Goal: Task Accomplishment & Management: Use online tool/utility

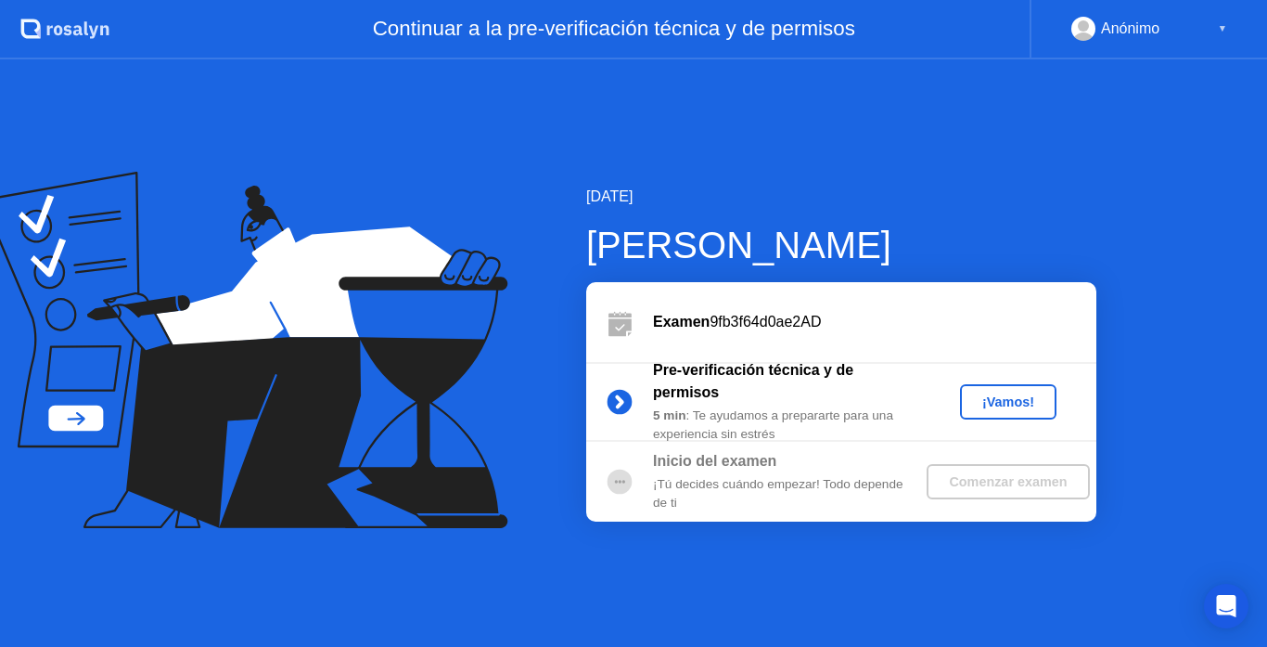
click at [970, 488] on div "Comenzar examen" at bounding box center [1008, 481] width 148 height 15
click at [976, 404] on div "¡Vamos!" at bounding box center [1009, 401] width 82 height 15
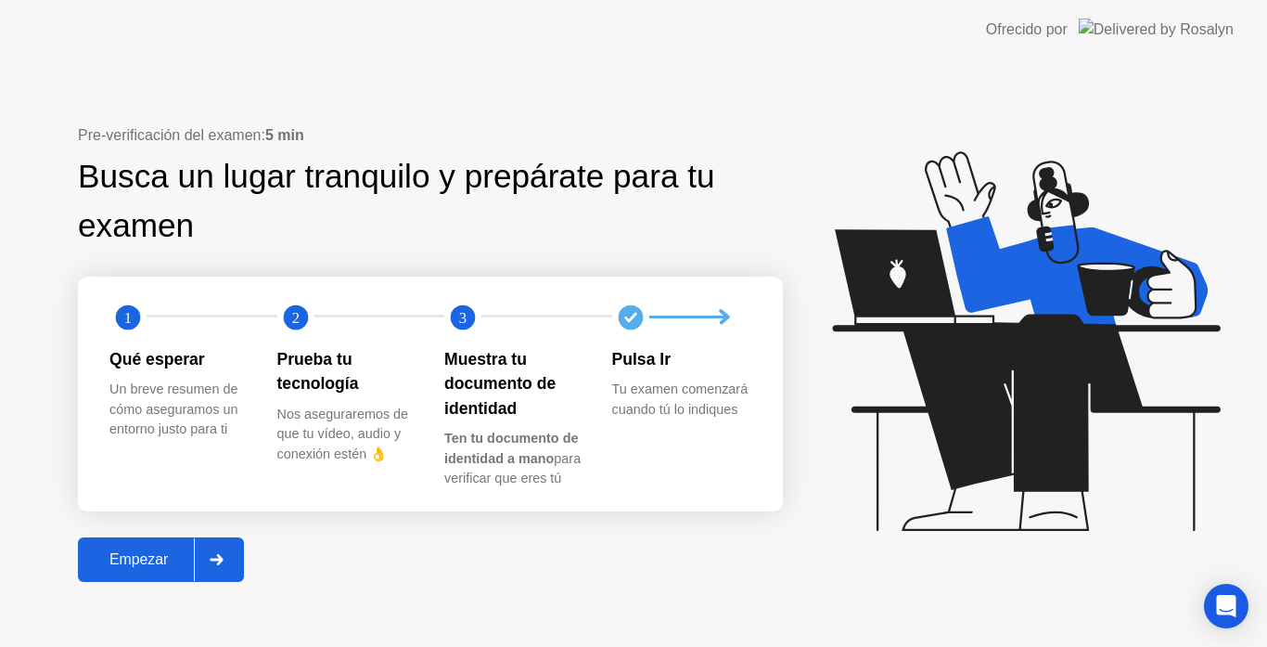
click at [157, 567] on div "Empezar" at bounding box center [138, 559] width 110 height 17
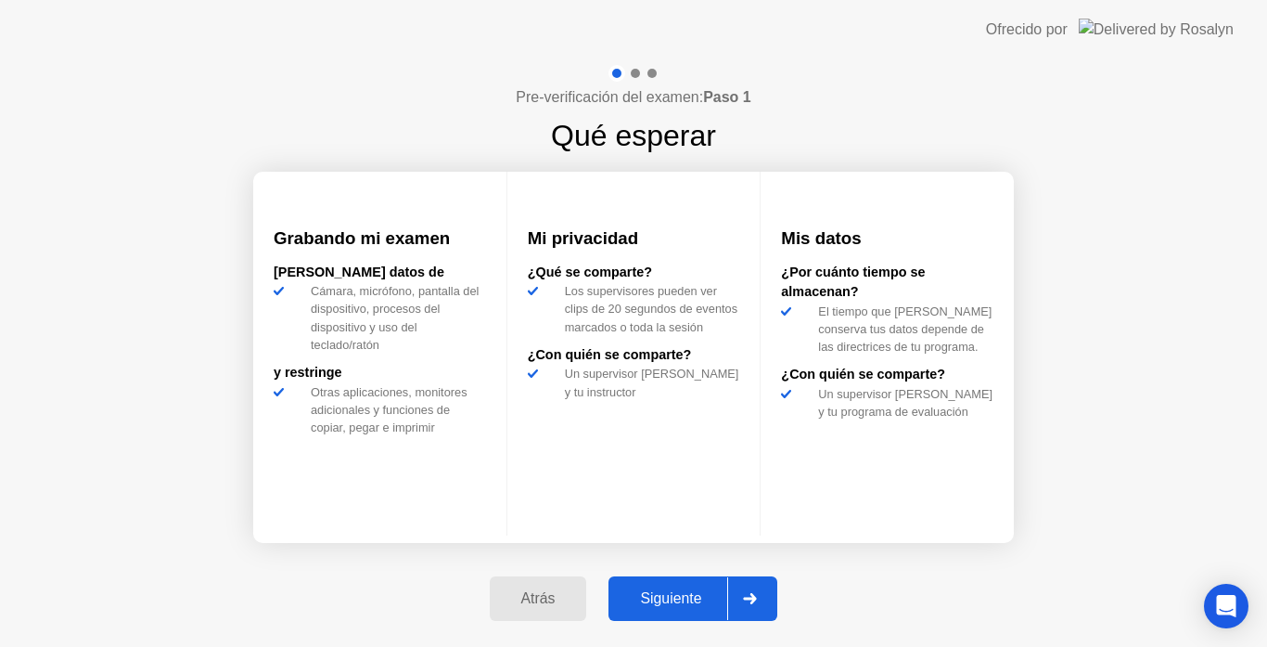
click at [677, 604] on div "Siguiente" at bounding box center [670, 598] width 113 height 17
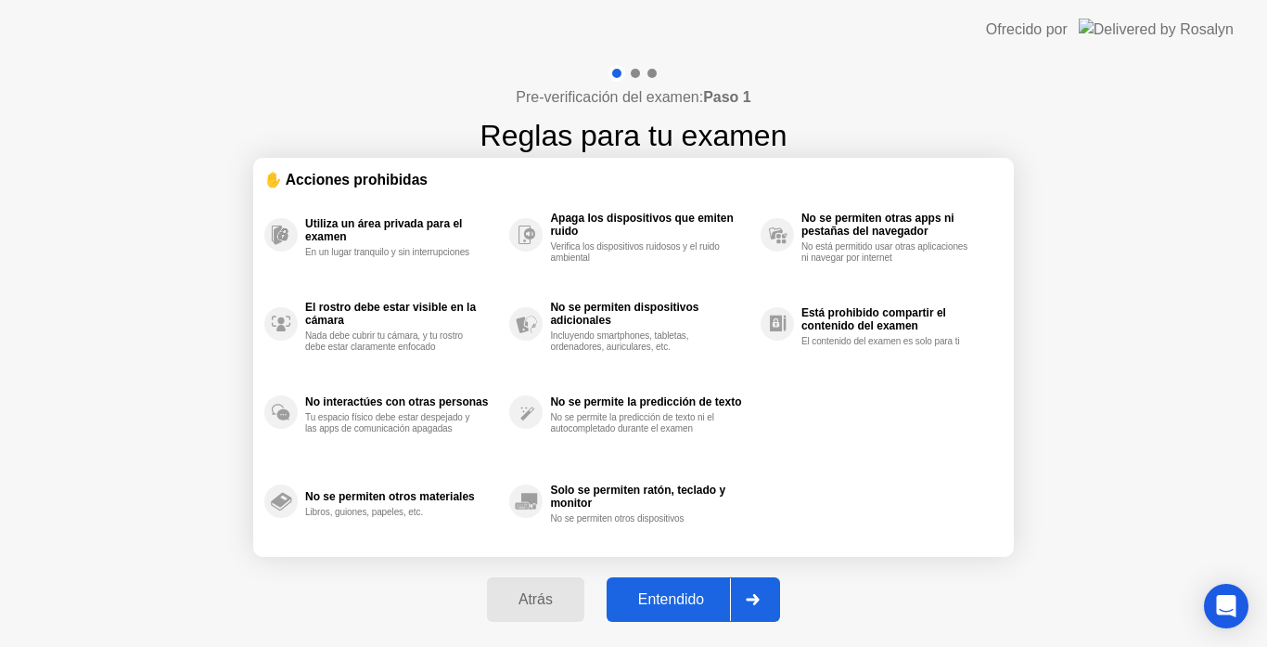
click at [677, 604] on div "Entendido" at bounding box center [671, 599] width 118 height 17
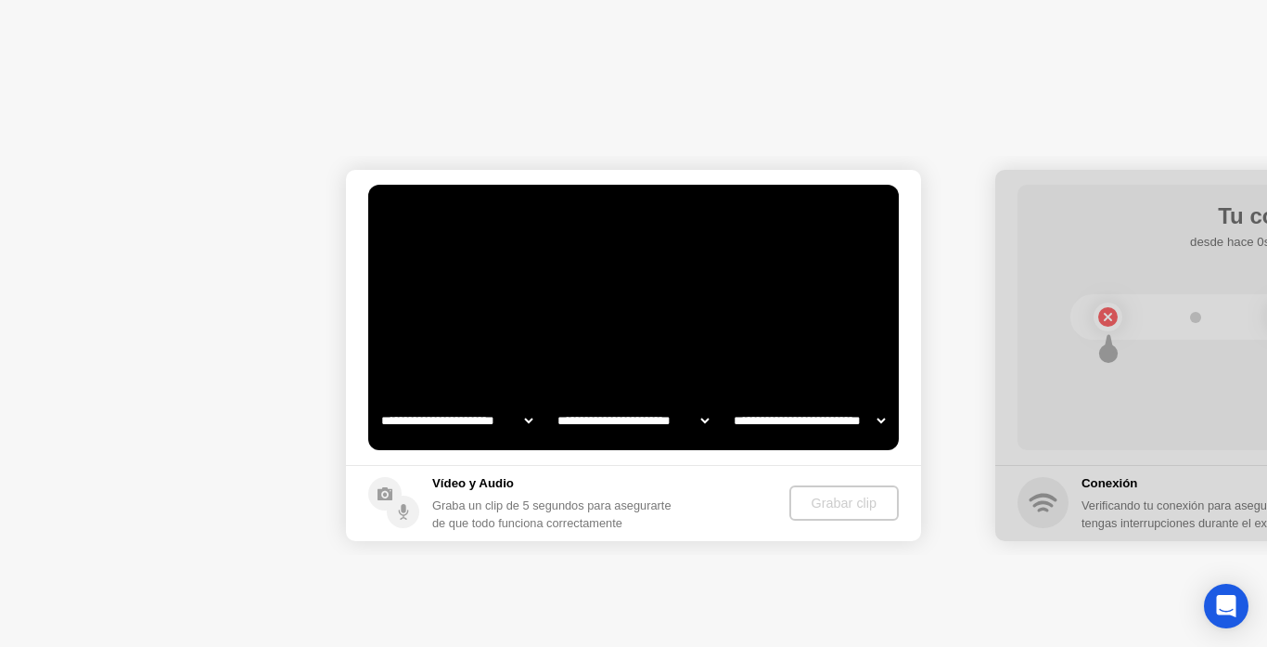
select select "**********"
select select "*******"
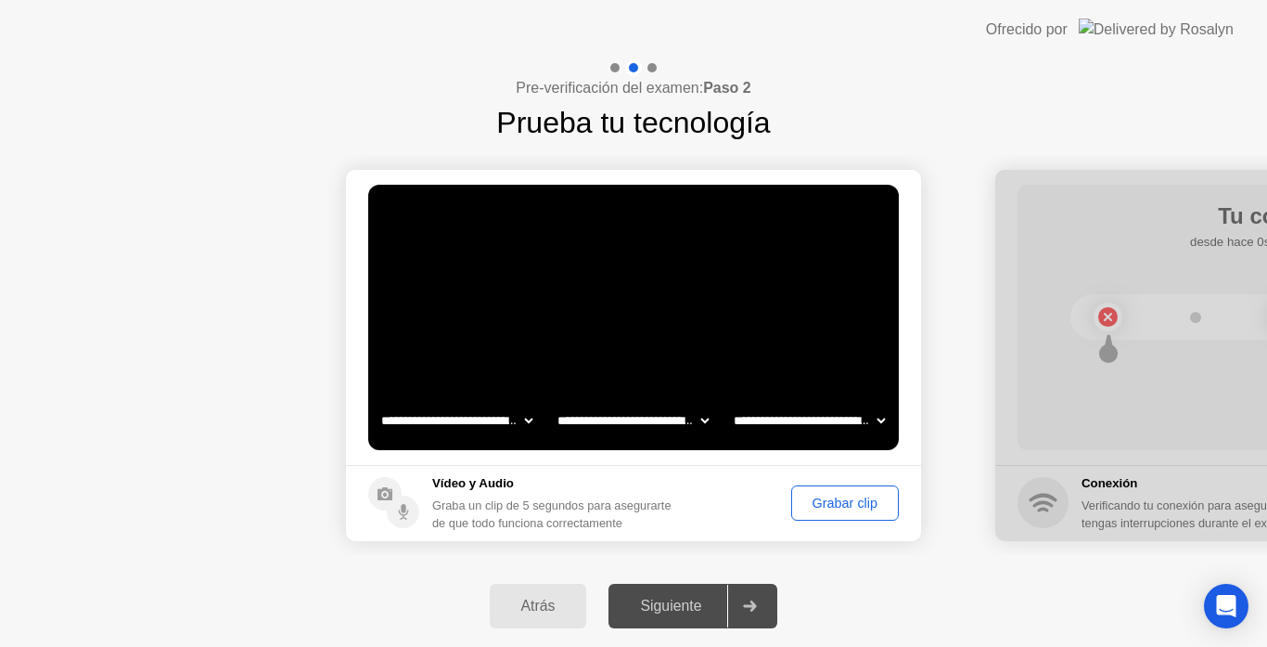
click at [699, 606] on div "Siguiente" at bounding box center [670, 605] width 113 height 17
click at [772, 608] on div at bounding box center [749, 605] width 45 height 43
drag, startPoint x: 742, startPoint y: 616, endPoint x: 677, endPoint y: 605, distance: 65.9
click at [677, 605] on div "Siguiente" at bounding box center [670, 605] width 113 height 17
drag, startPoint x: 677, startPoint y: 605, endPoint x: 889, endPoint y: 674, distance: 222.7
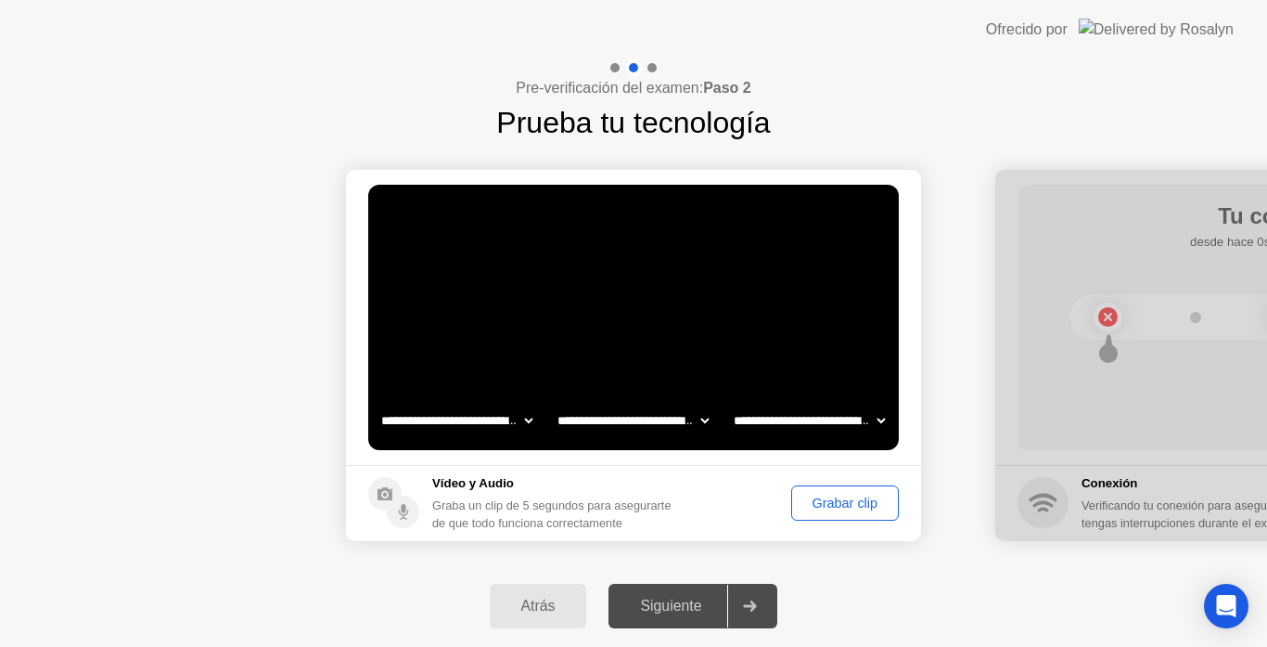
click at [889, 646] on html "**********" at bounding box center [633, 323] width 1267 height 647
click at [856, 501] on div "Grabar clip" at bounding box center [845, 502] width 95 height 15
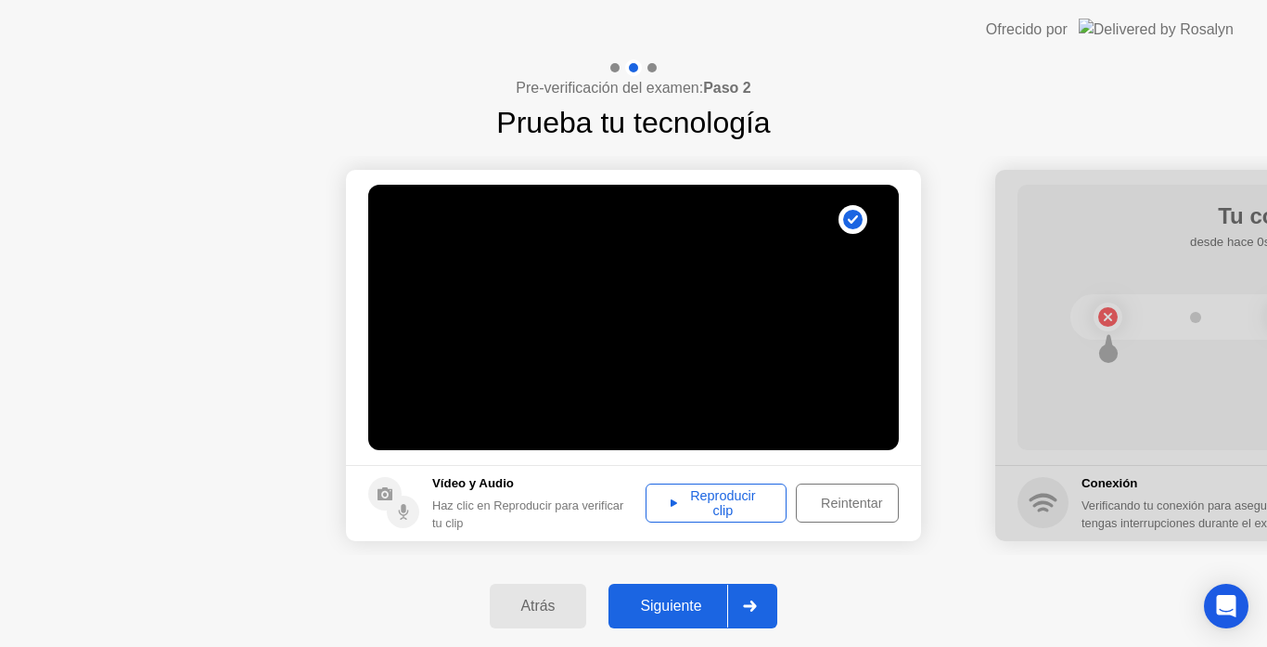
click at [856, 501] on div "Reintentar" at bounding box center [851, 502] width 98 height 15
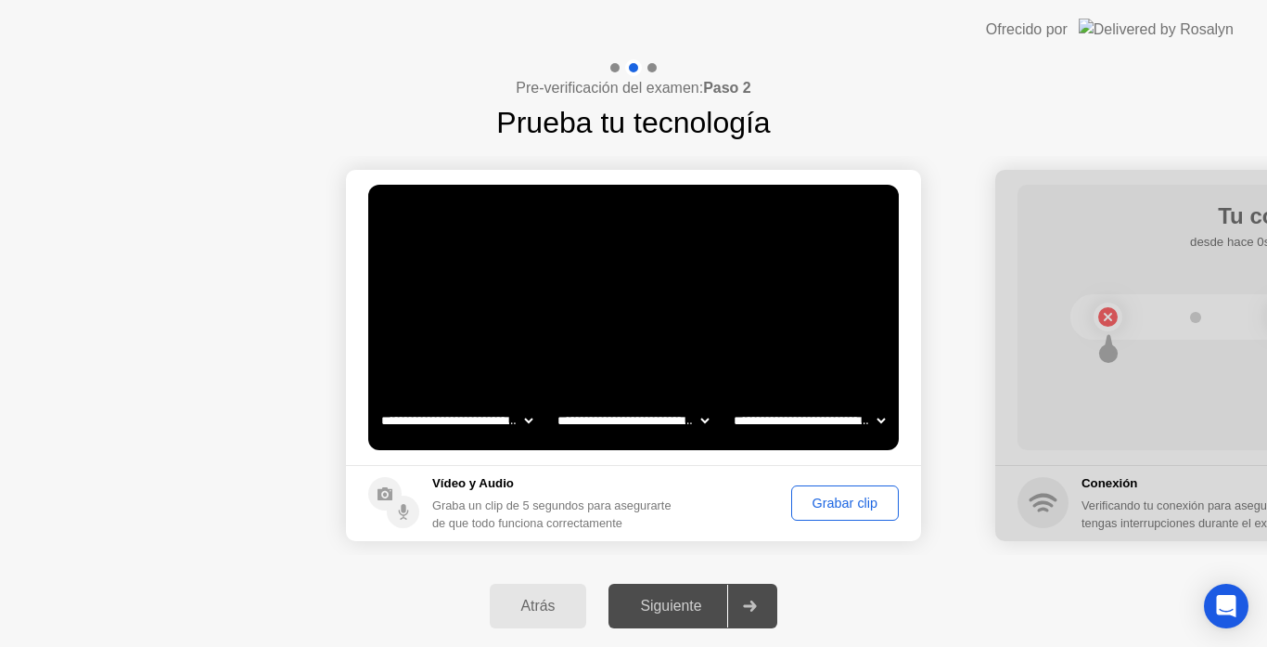
click at [810, 496] on div "Grabar clip" at bounding box center [845, 502] width 95 height 15
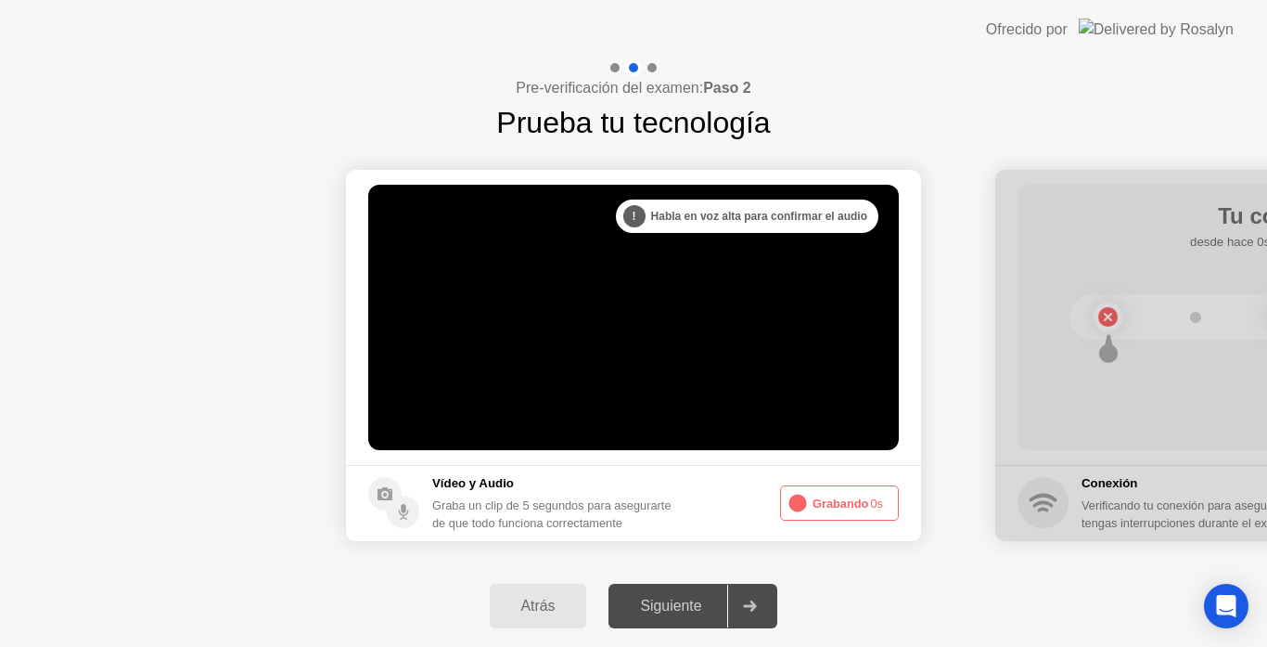
click at [694, 610] on div "Siguiente" at bounding box center [670, 605] width 113 height 17
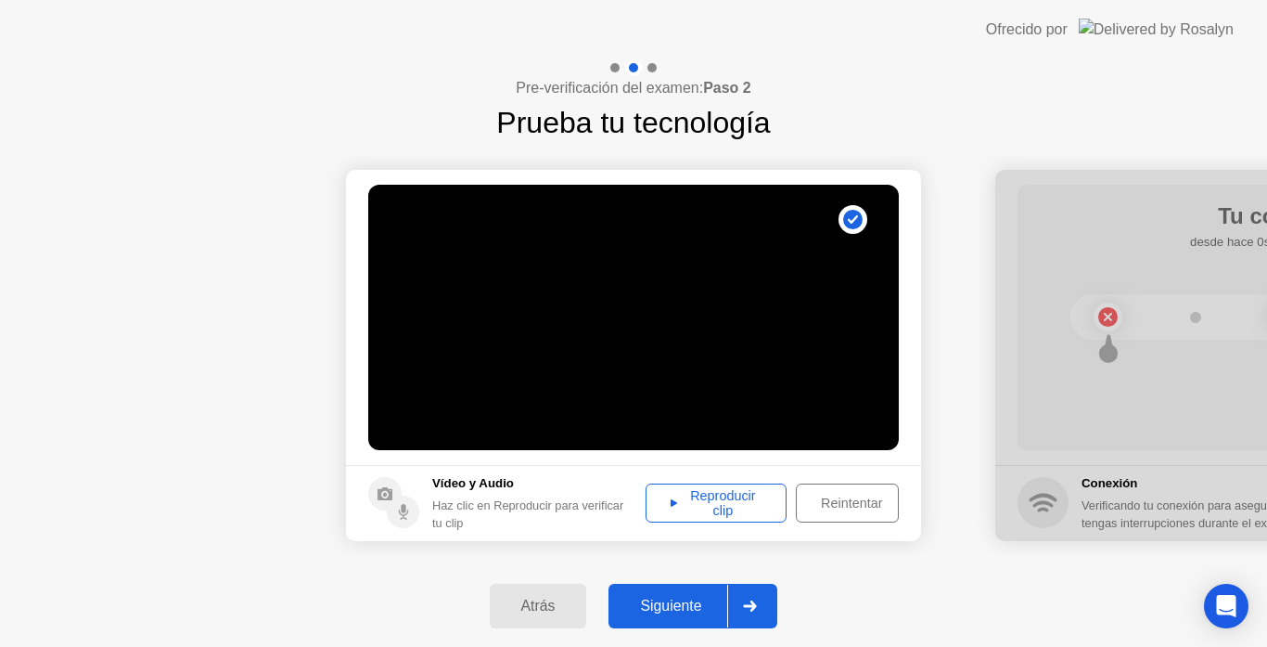
click at [744, 513] on div "Reproducir clip" at bounding box center [716, 503] width 128 height 30
click at [677, 614] on div "Siguiente" at bounding box center [670, 605] width 113 height 17
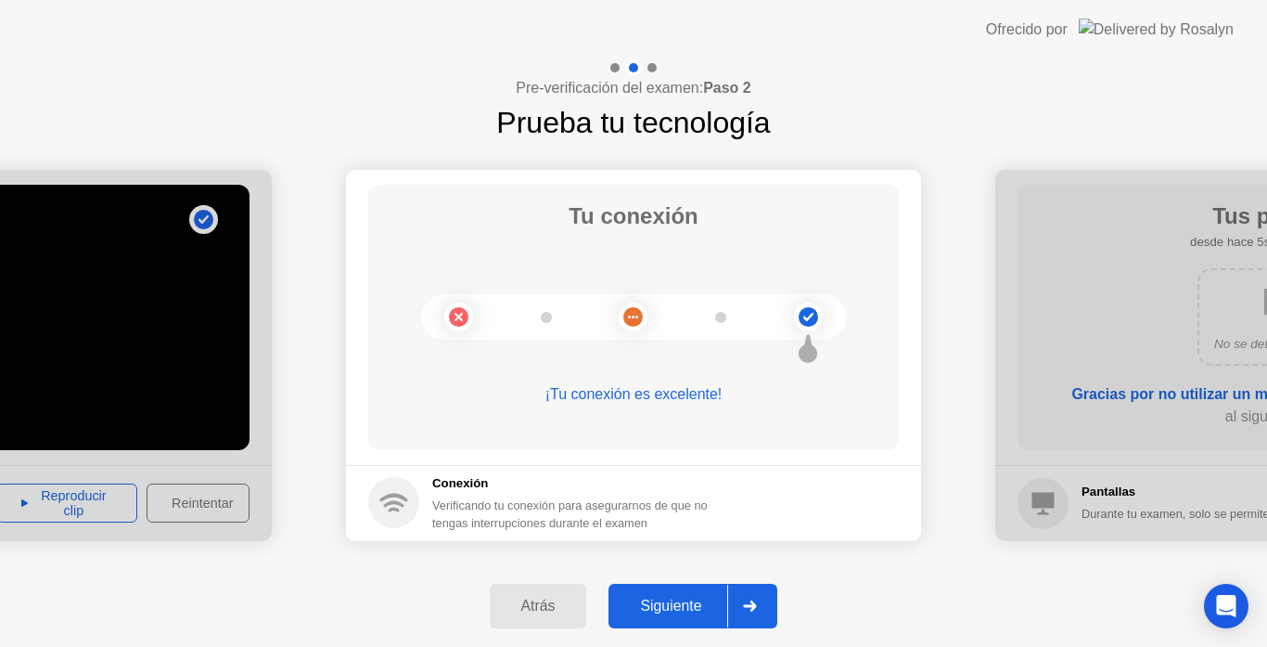
click at [677, 607] on div "Siguiente" at bounding box center [670, 605] width 113 height 17
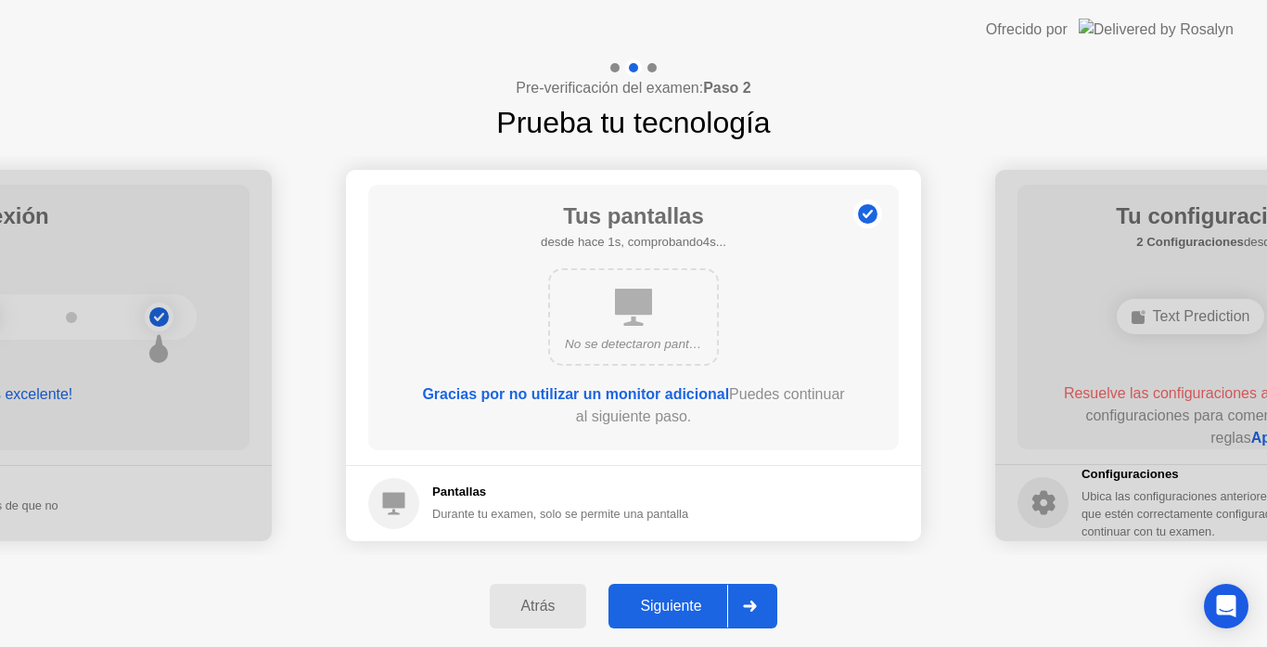
click at [625, 353] on div "No se detectaron pantallas adicionales" at bounding box center [633, 344] width 137 height 19
click at [671, 623] on button "Siguiente" at bounding box center [693, 606] width 169 height 45
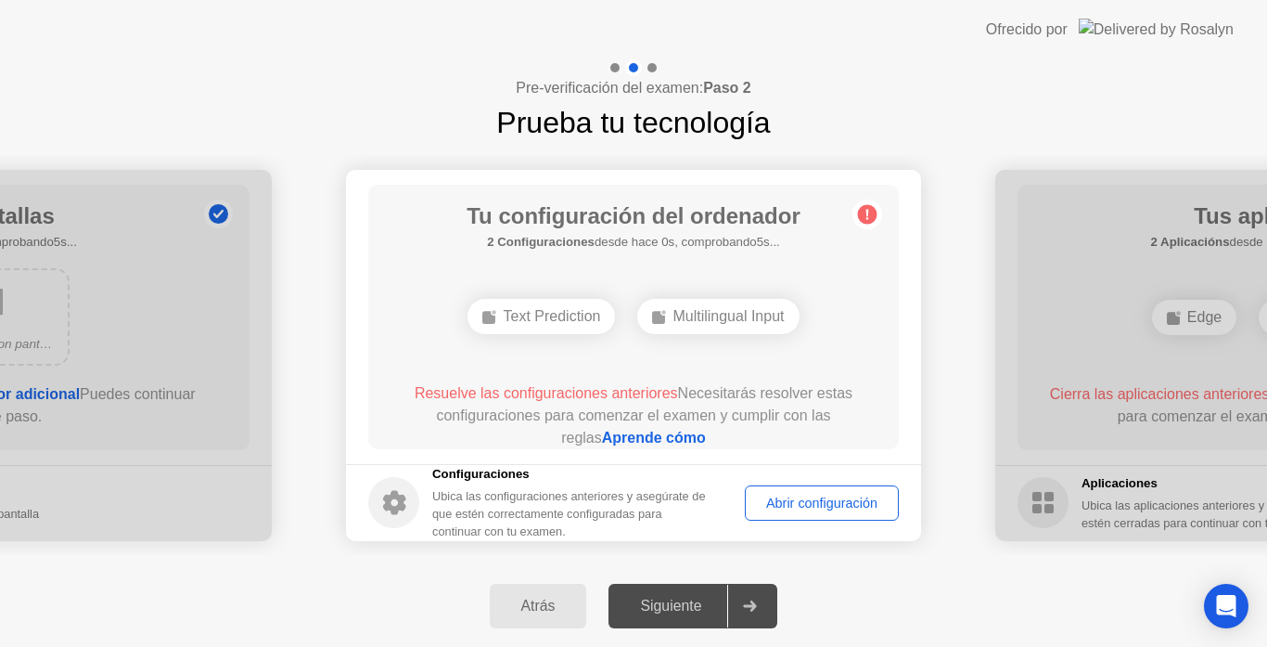
click at [811, 495] on div "Abrir configuración" at bounding box center [821, 502] width 141 height 15
click at [763, 591] on div at bounding box center [749, 605] width 45 height 43
drag, startPoint x: 763, startPoint y: 591, endPoint x: 711, endPoint y: 603, distance: 53.3
click at [711, 603] on div "Siguiente" at bounding box center [670, 605] width 113 height 17
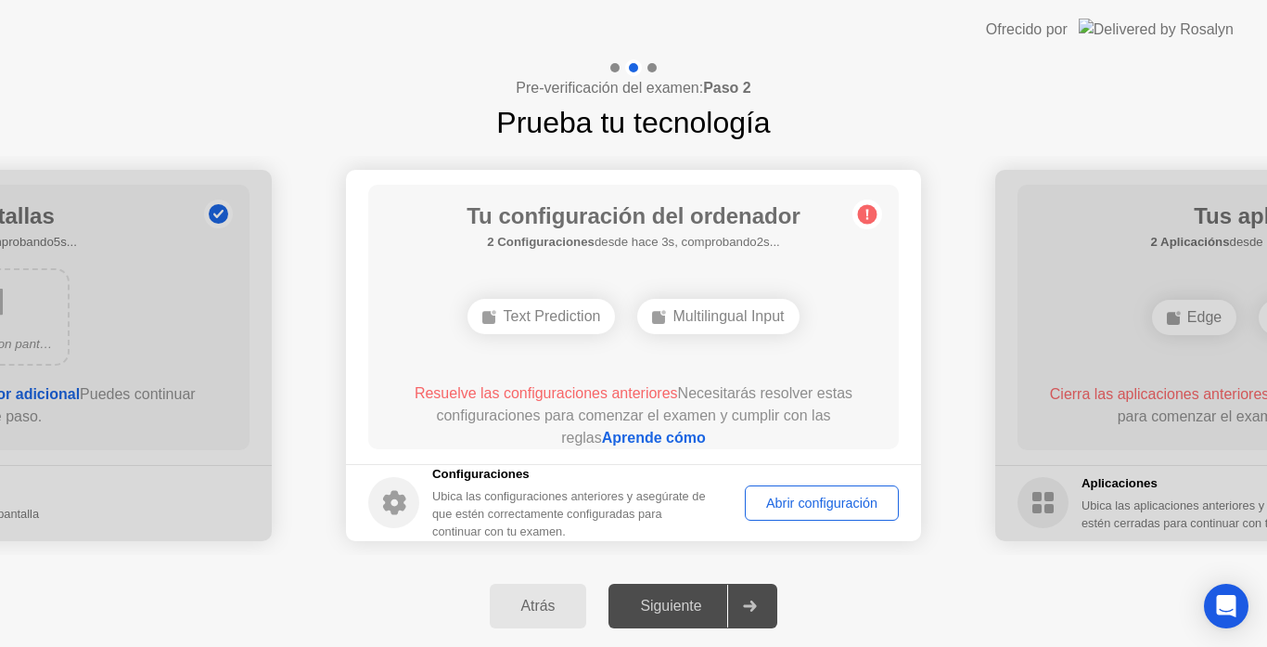
click at [711, 603] on div "Siguiente" at bounding box center [670, 605] width 113 height 17
